Goal: Find specific page/section: Find specific page/section

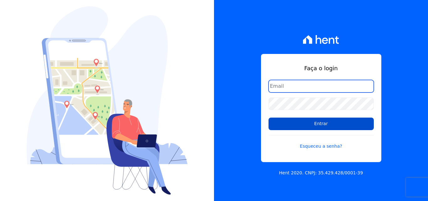
type input "[EMAIL_ADDRESS][DOMAIN_NAME]"
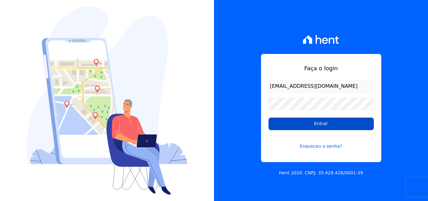
click at [327, 124] on input "Entrar" at bounding box center [321, 124] width 105 height 13
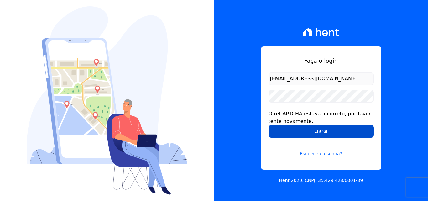
click at [304, 130] on input "Entrar" at bounding box center [321, 131] width 105 height 13
click at [299, 130] on input "Entrar" at bounding box center [321, 131] width 105 height 13
click at [311, 132] on input "Entrar" at bounding box center [321, 131] width 105 height 13
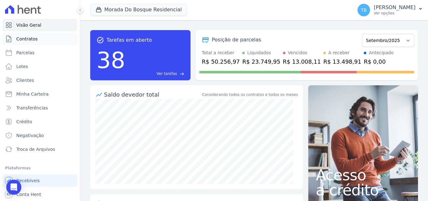
click at [28, 37] on span "Contratos" at bounding box center [26, 39] width 21 height 6
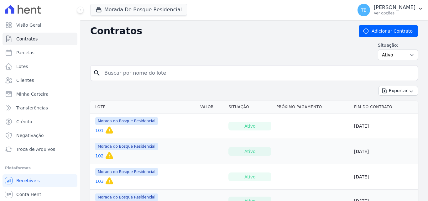
click at [116, 71] on input "search" at bounding box center [258, 73] width 315 height 13
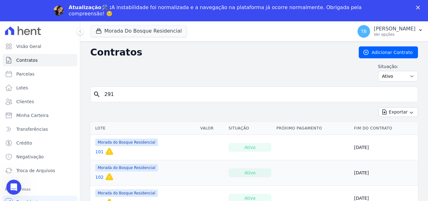
type input "291"
click at [195, 49] on h2 "Contratos" at bounding box center [219, 52] width 259 height 11
click at [145, 90] on input "291" at bounding box center [258, 94] width 315 height 13
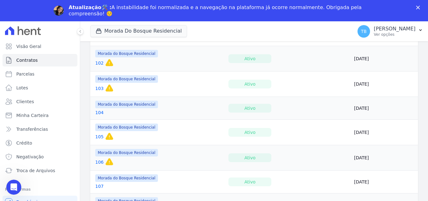
scroll to position [125, 0]
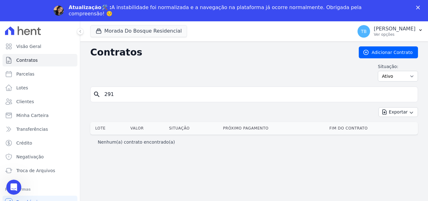
drag, startPoint x: 129, startPoint y: 96, endPoint x: 75, endPoint y: 96, distance: 54.3
click at [82, 96] on div "Contratos Adicionar Contrato Situação: Ativo Todos Pausado Distratado Rascunho …" at bounding box center [254, 131] width 348 height 181
